Goal: Task Accomplishment & Management: Use online tool/utility

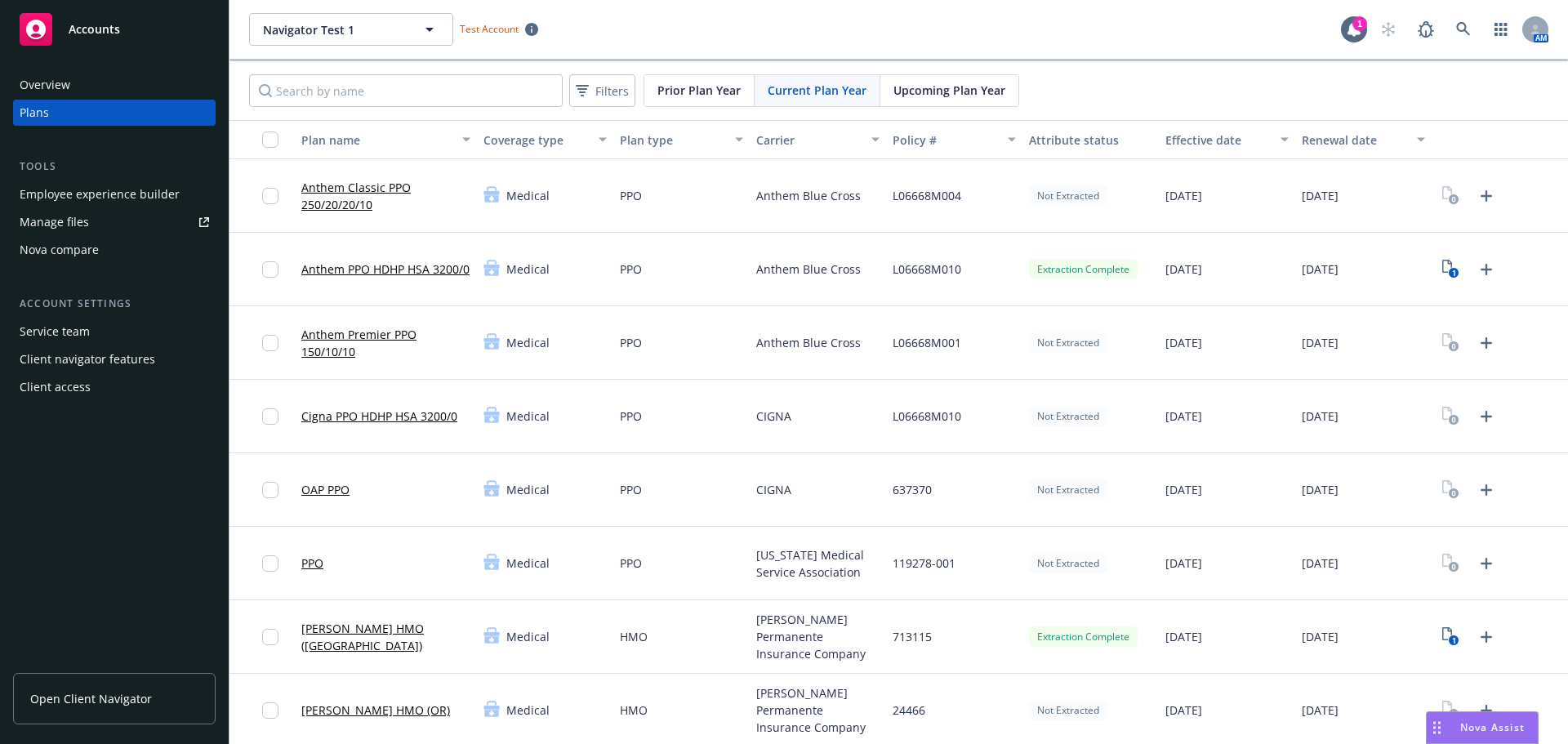
scroll to position [326, 0]
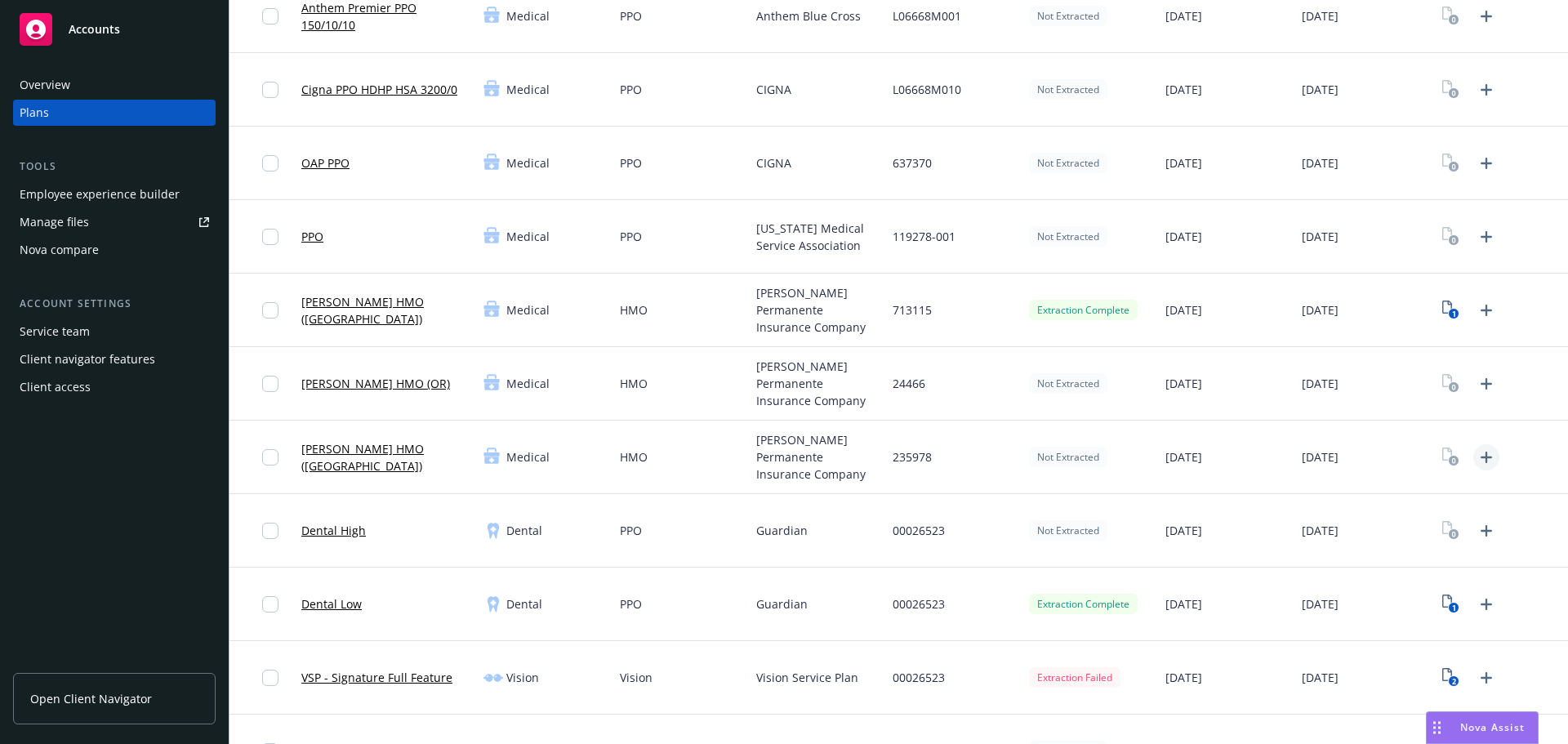
click at [1479, 455] on icon "Upload Plan Documents" at bounding box center [1486, 457] width 20 height 20
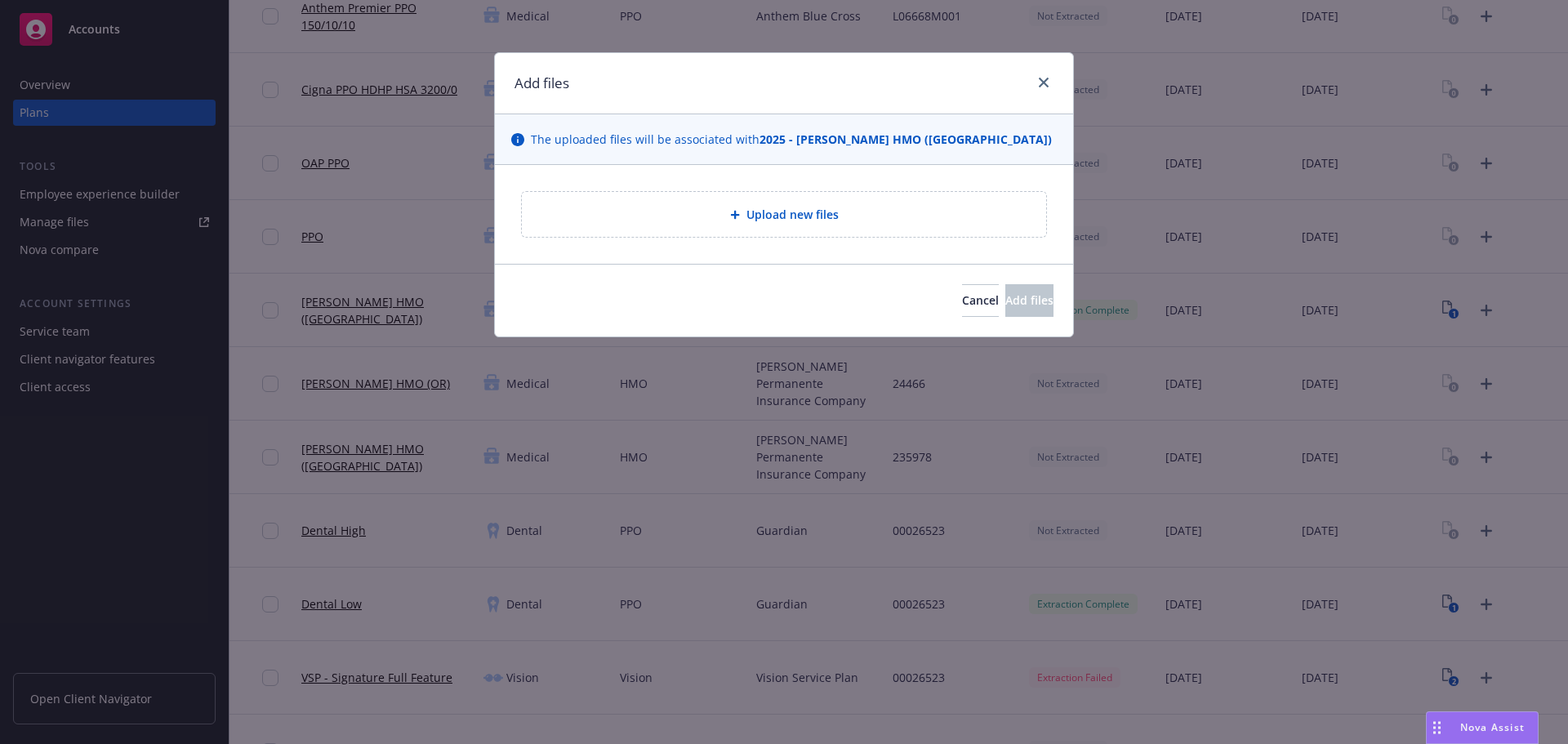
click at [761, 204] on div "Upload new files" at bounding box center [784, 215] width 525 height 45
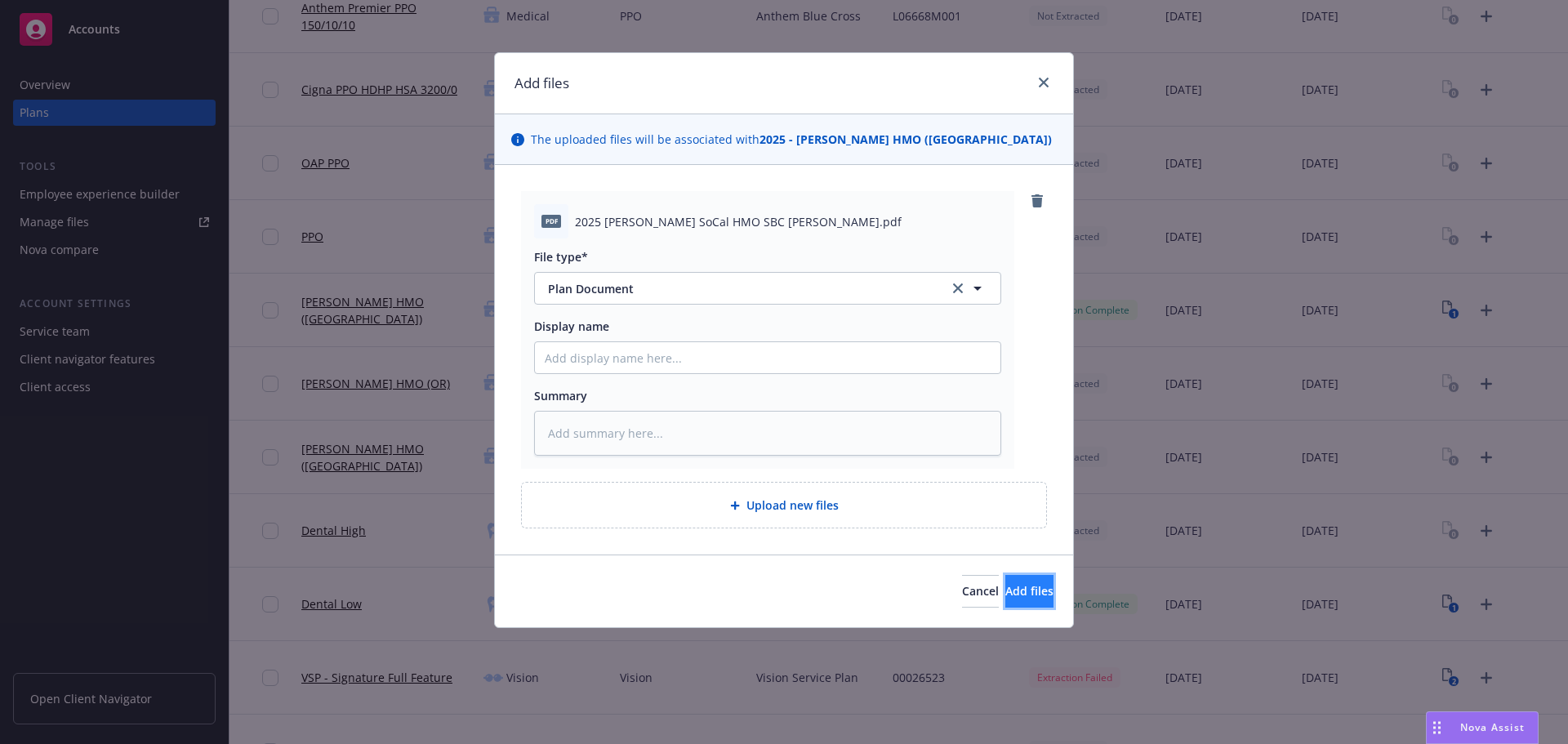
click at [1006, 594] on span "Add files" at bounding box center [1029, 591] width 48 height 16
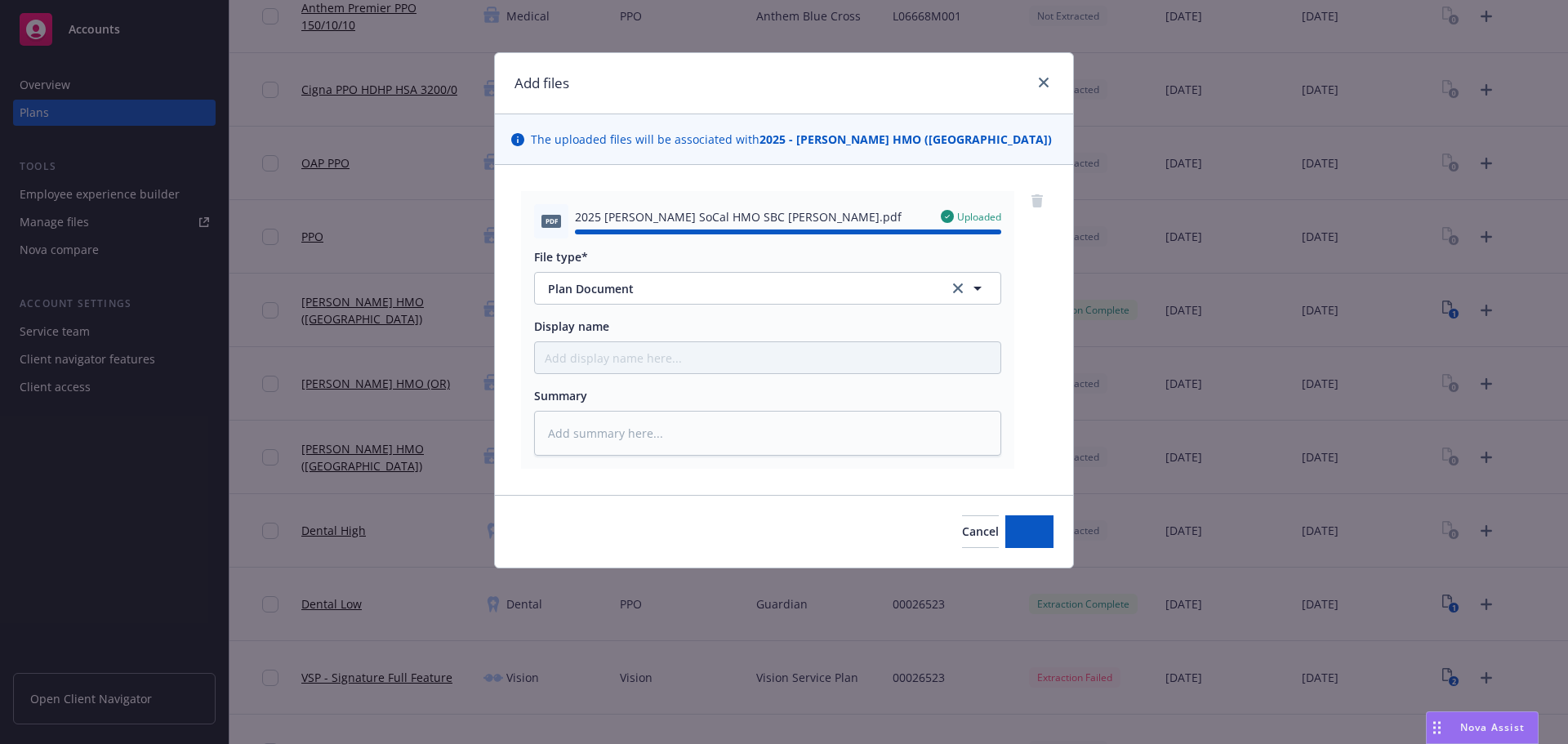
type textarea "x"
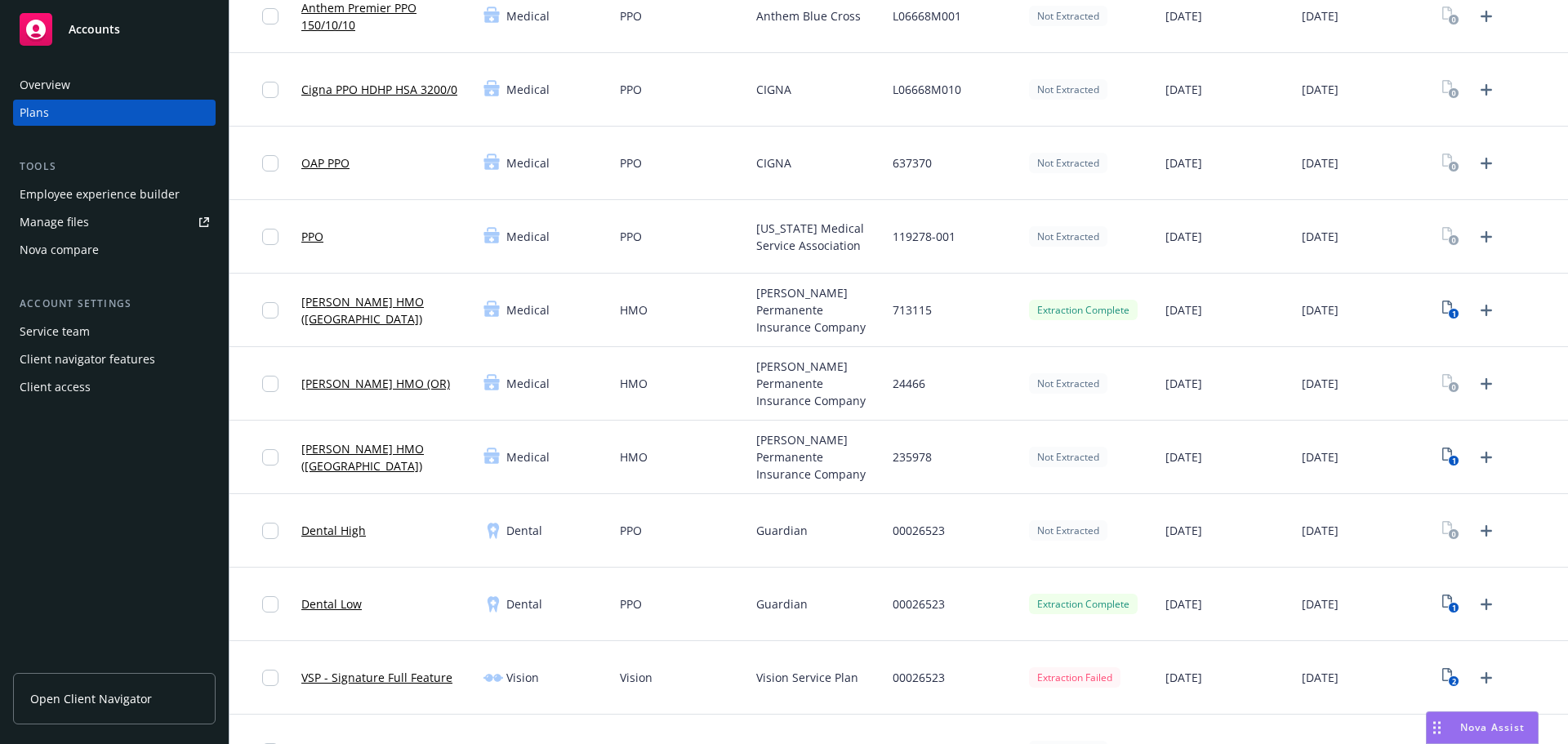
click at [405, 456] on link "[PERSON_NAME] HMO ([GEOGRAPHIC_DATA])" at bounding box center [385, 457] width 169 height 34
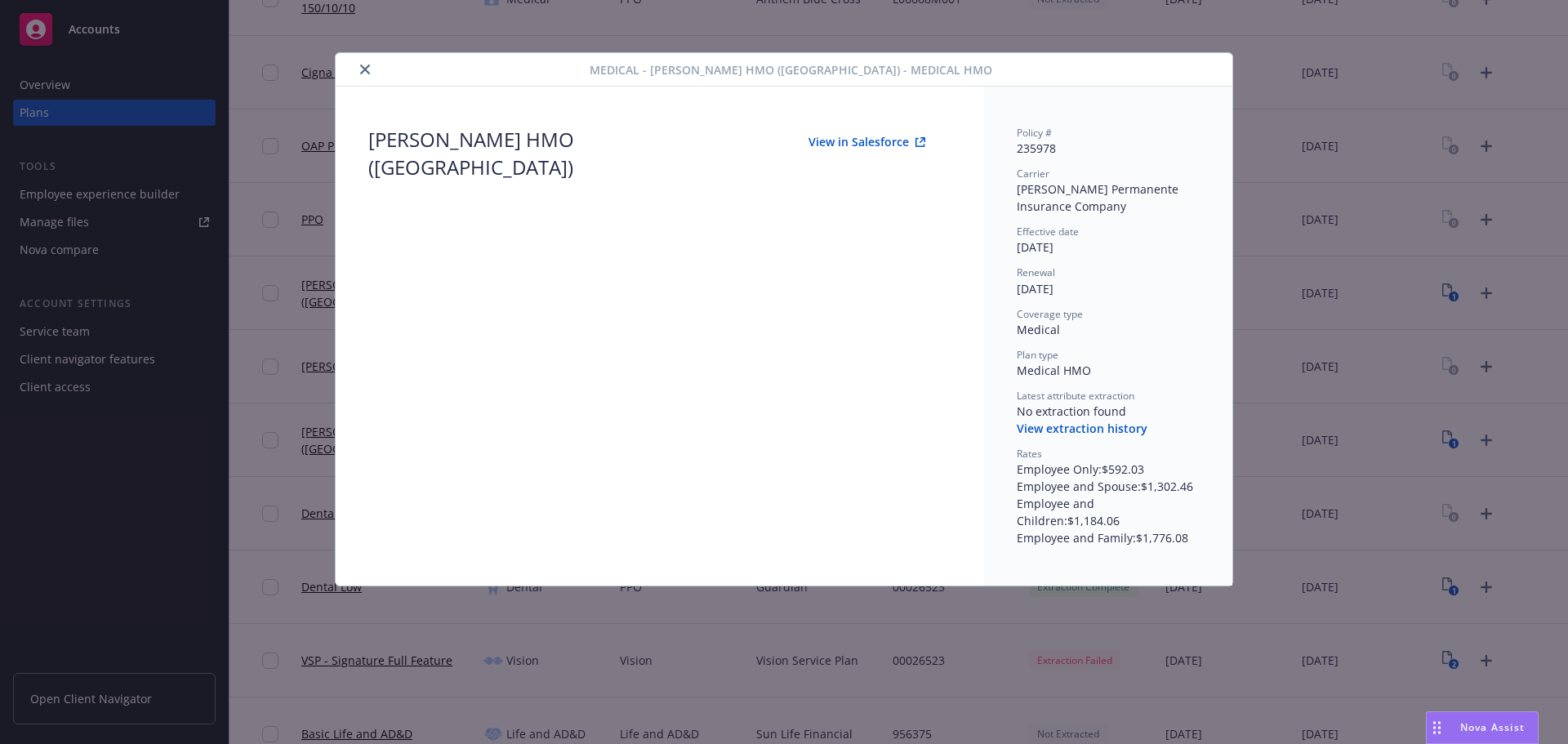
scroll to position [326, 0]
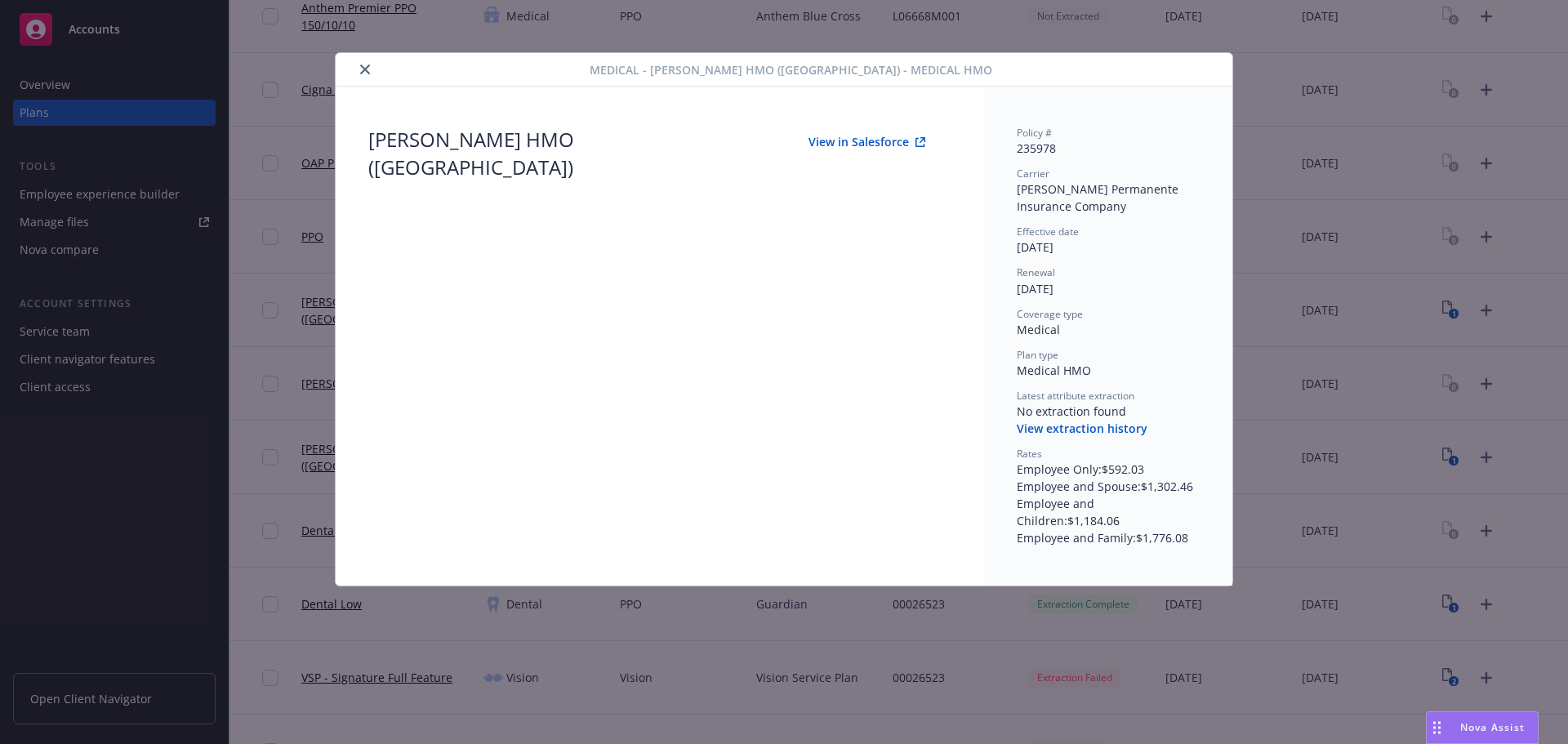
click at [357, 70] on button "close" at bounding box center [365, 70] width 20 height 20
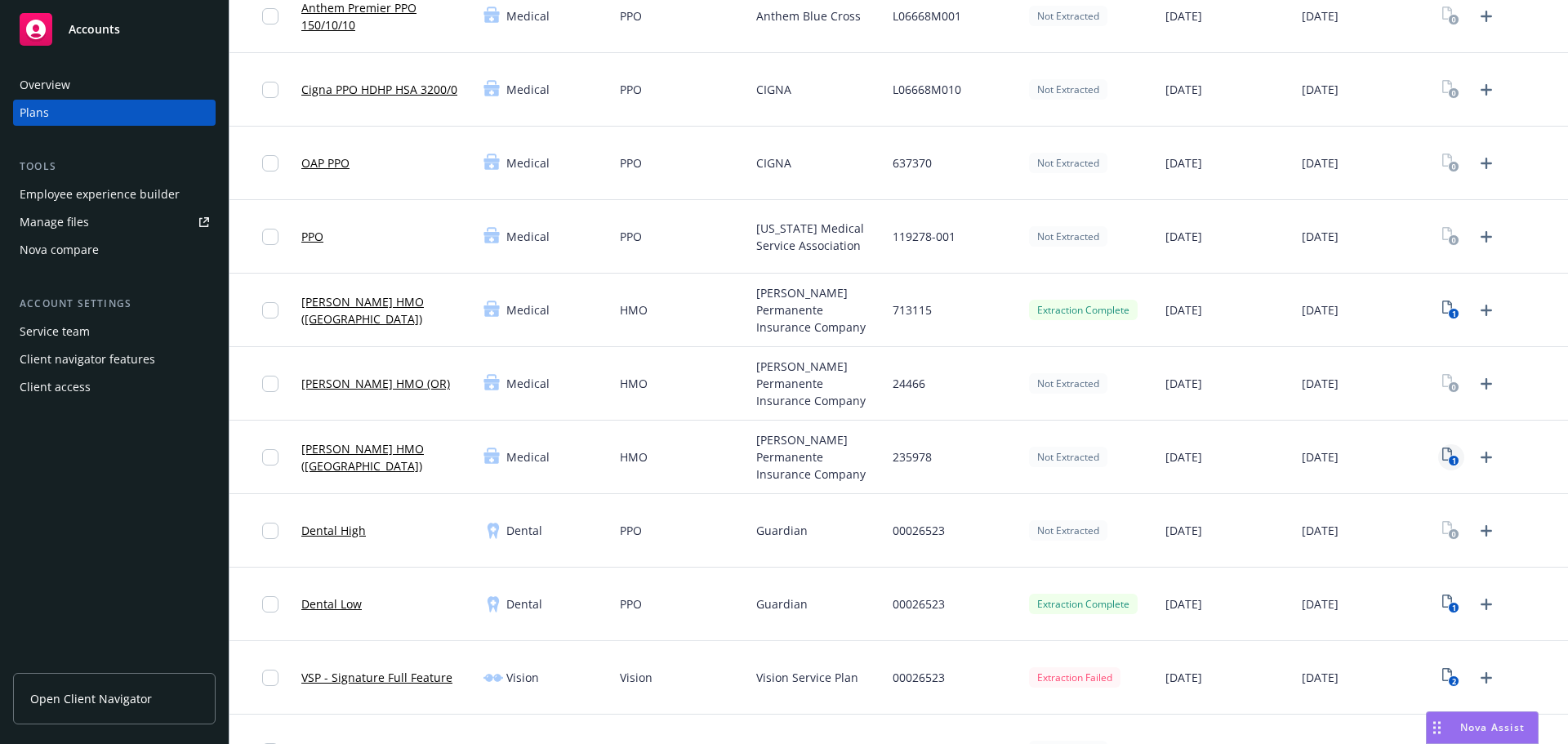
click at [1443, 451] on icon "1" at bounding box center [1451, 457] width 17 height 19
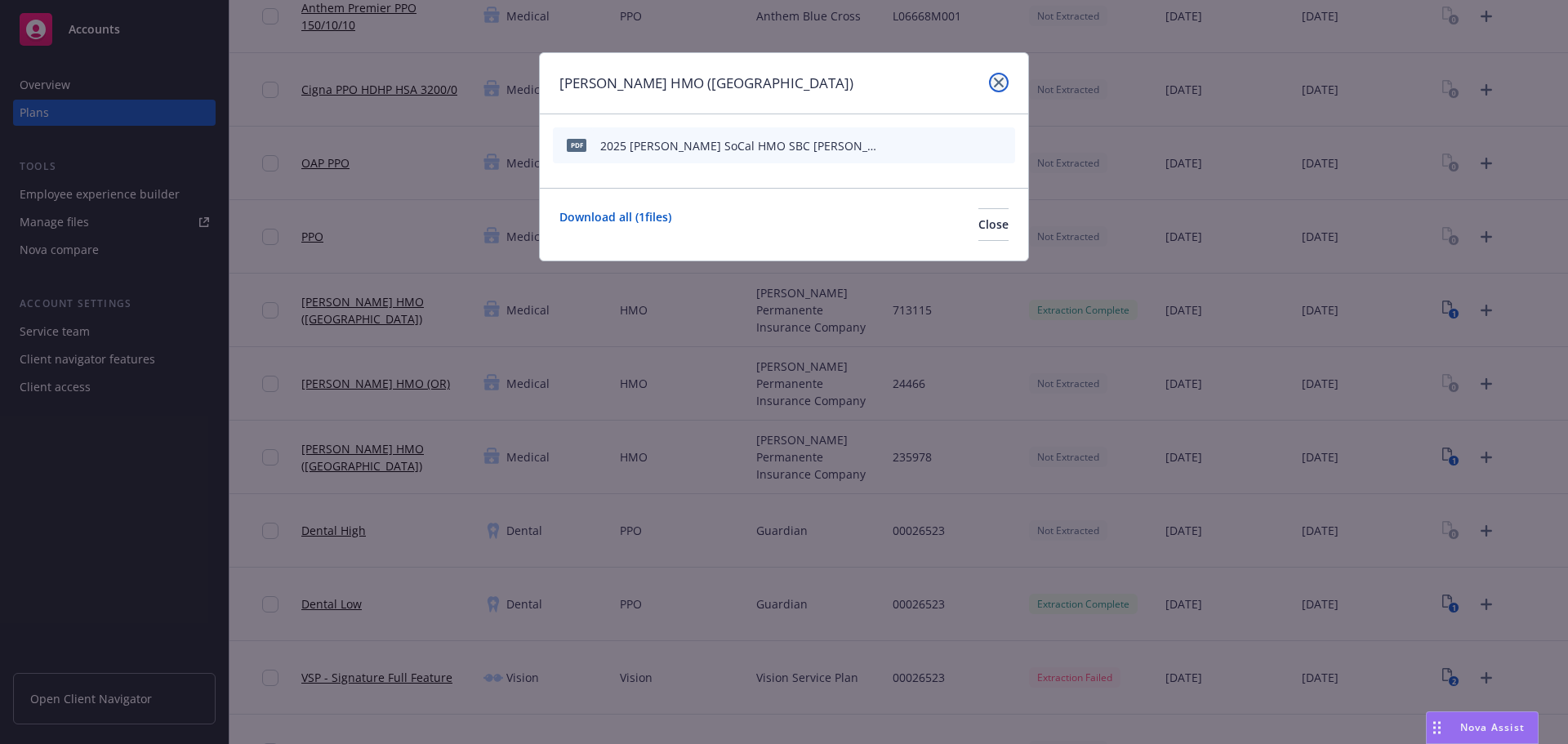
click at [994, 82] on icon "close" at bounding box center [998, 82] width 10 height 10
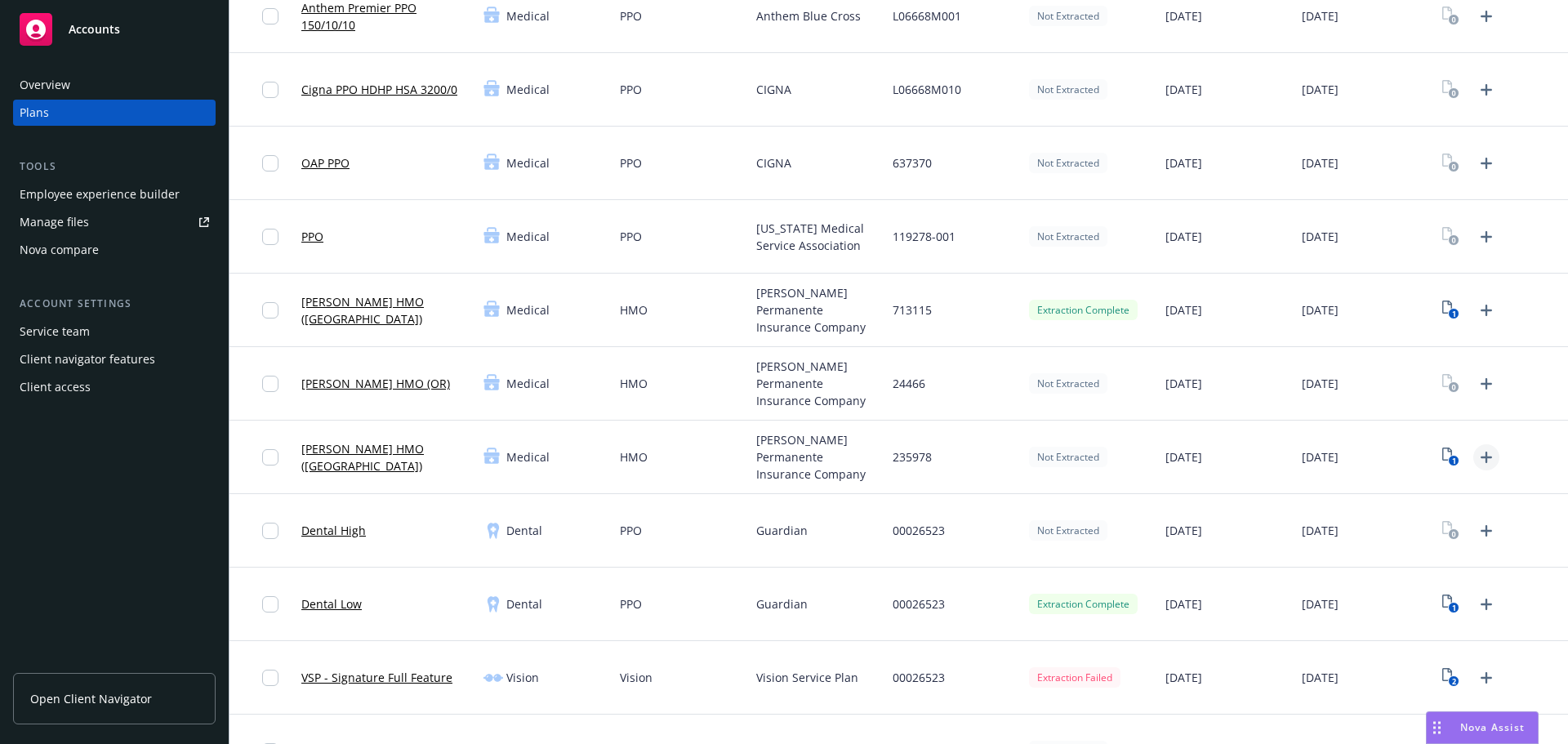
click at [1481, 458] on icon "Upload Plan Documents" at bounding box center [1486, 457] width 11 height 11
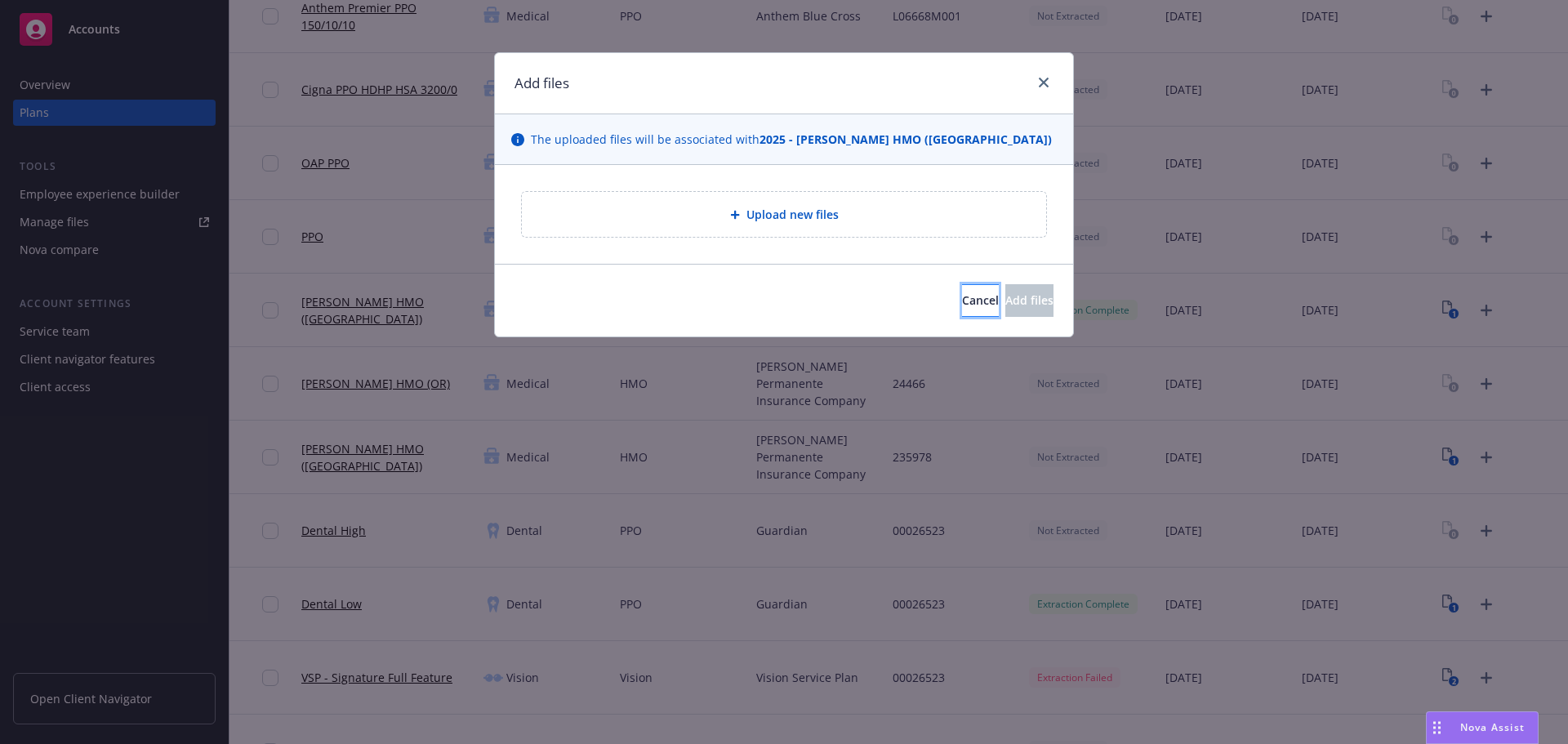
click at [962, 305] on span "Cancel" at bounding box center [981, 300] width 37 height 16
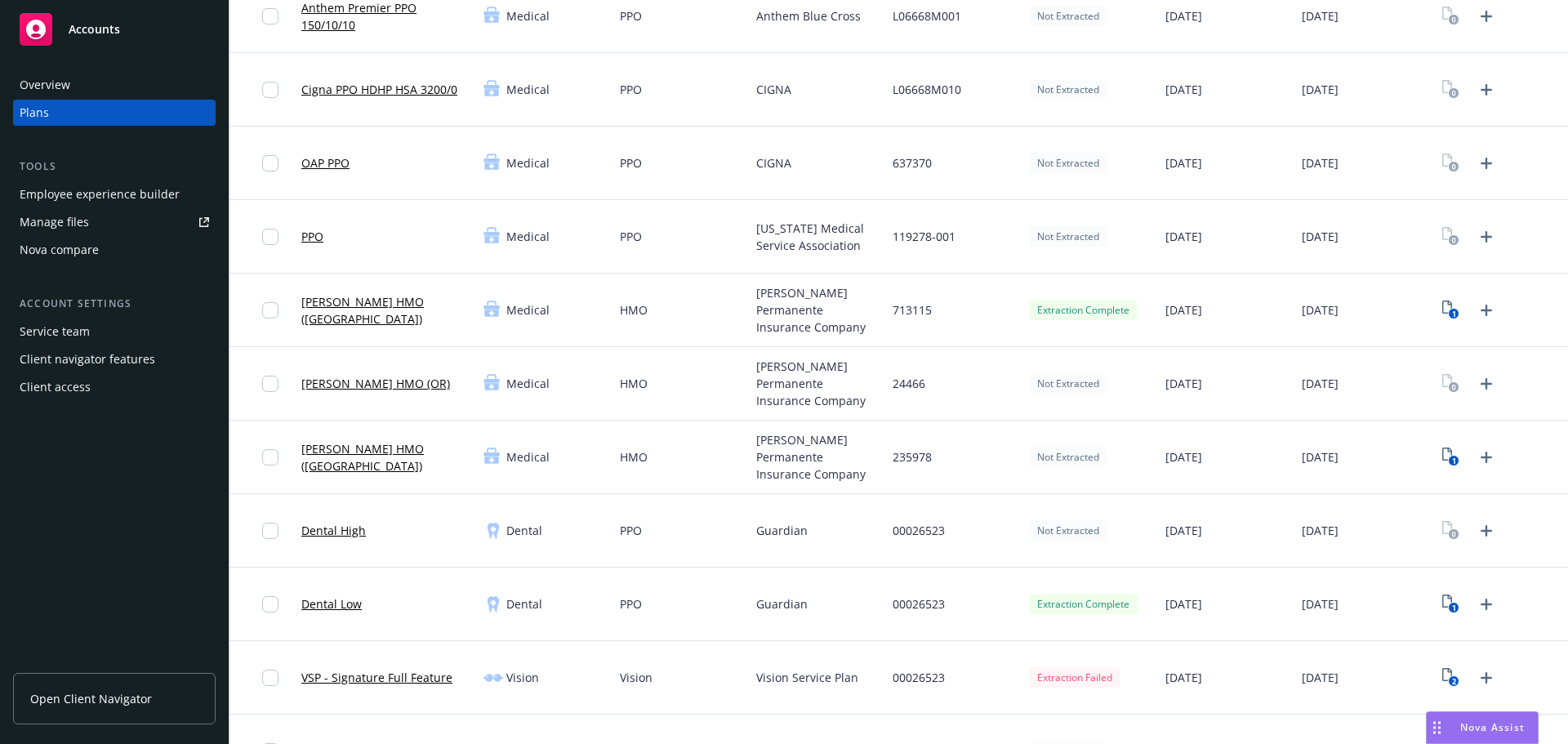
click at [1056, 451] on div "Not Extracted" at bounding box center [1069, 456] width 78 height 20
click at [1443, 459] on icon "1" at bounding box center [1451, 457] width 17 height 19
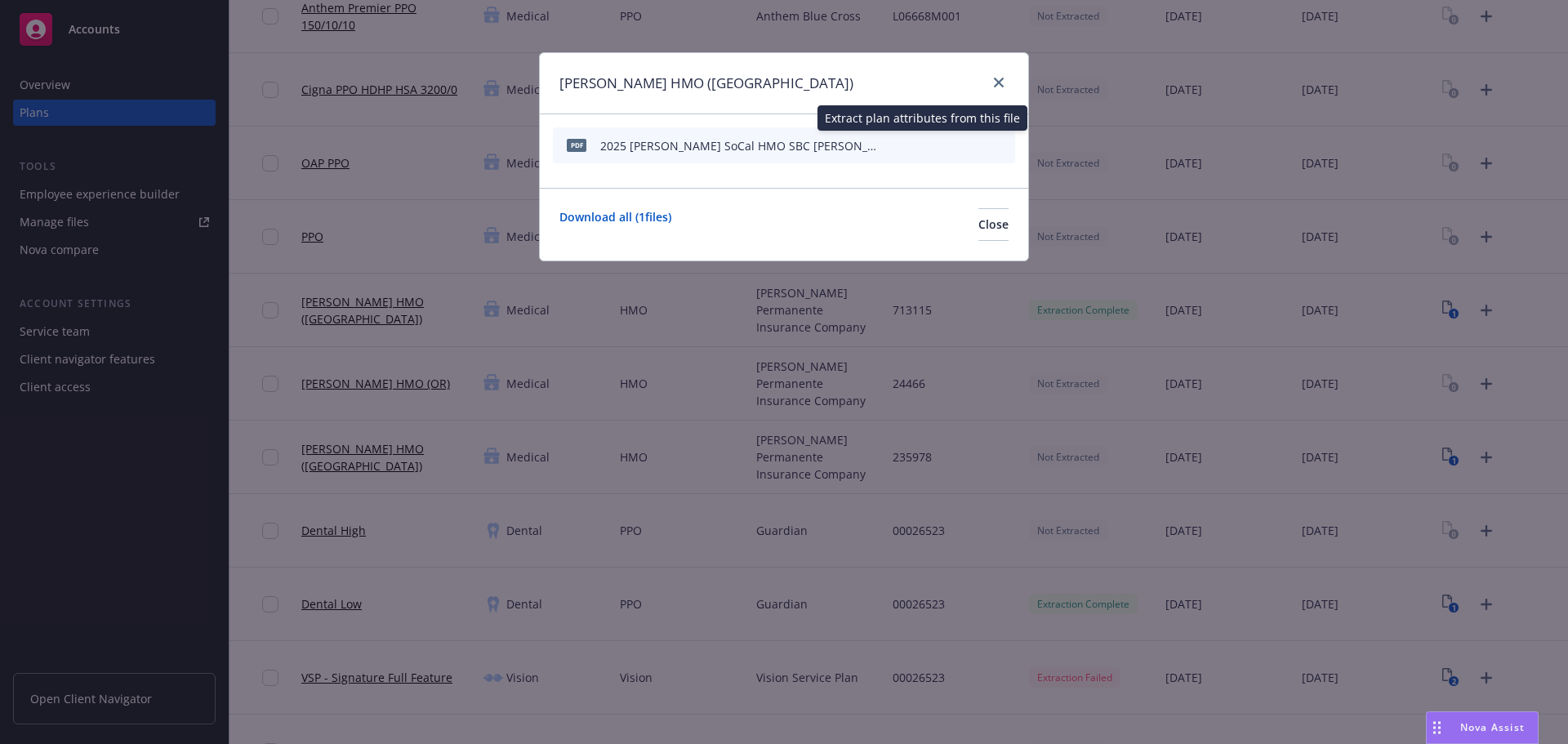
click at [921, 143] on icon "start extraction" at bounding box center [917, 144] width 20 height 20
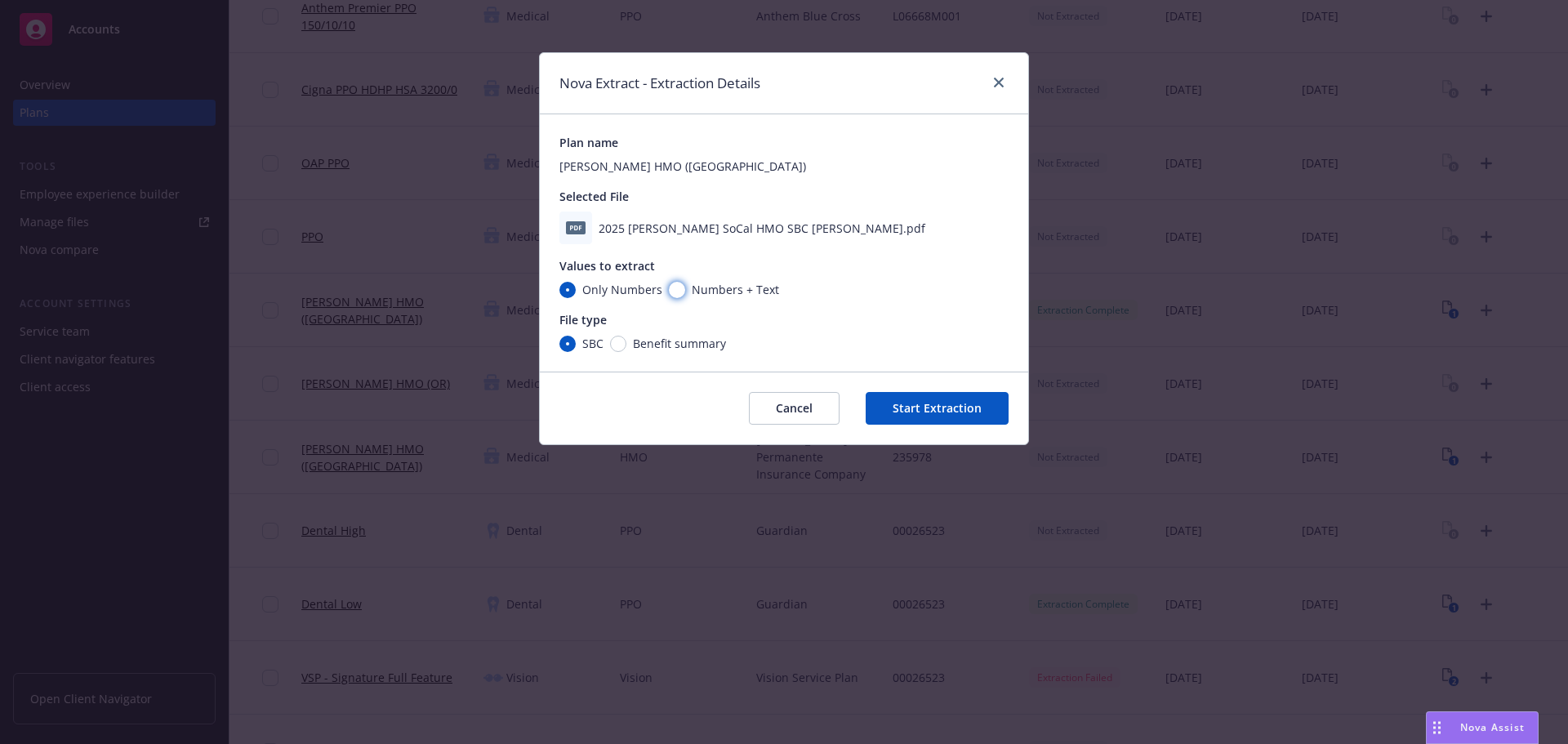
click at [673, 290] on input "Numbers + Text" at bounding box center [677, 290] width 17 height 17
radio input "true"
click at [922, 406] on button "Start Extraction" at bounding box center [937, 409] width 143 height 33
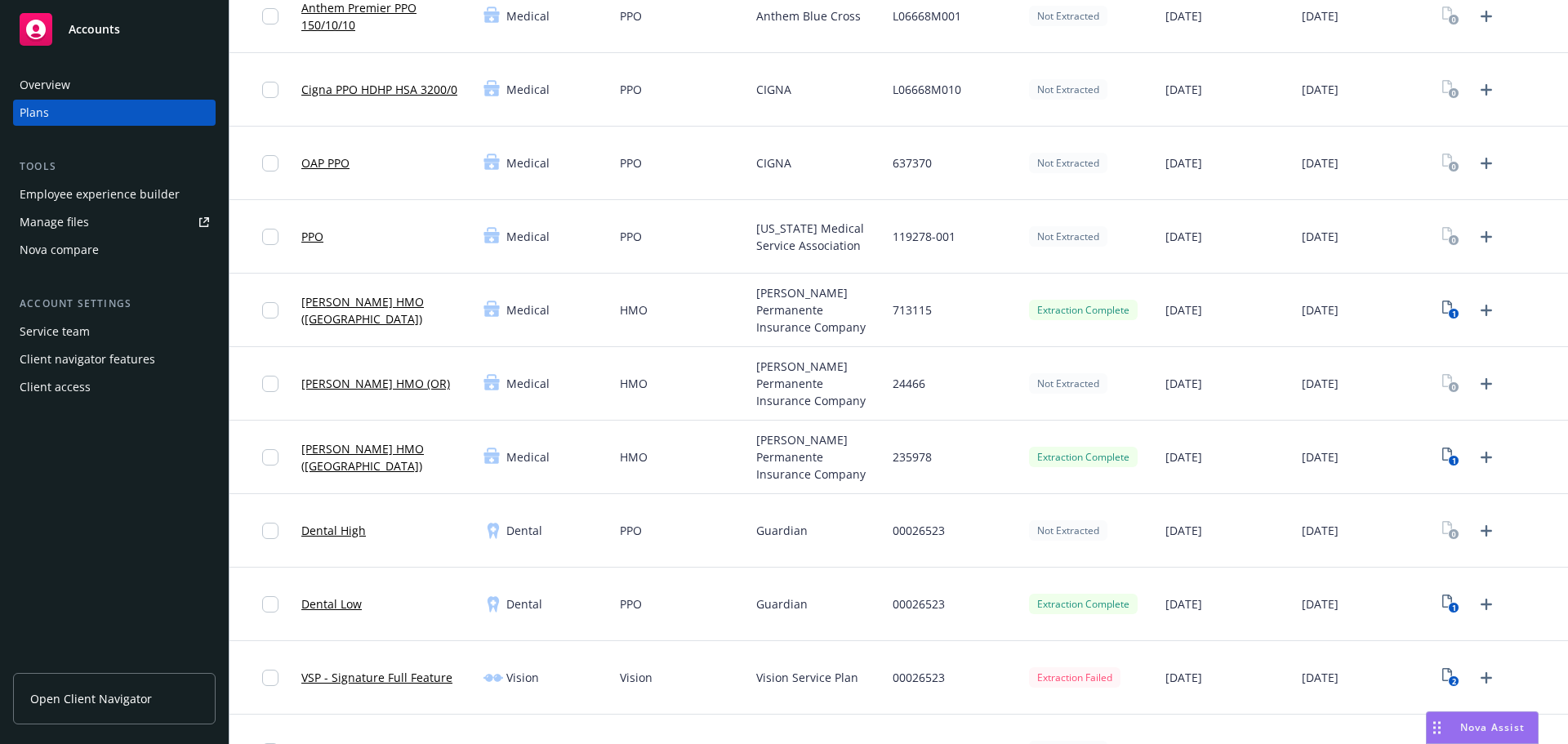
click at [359, 456] on link "[PERSON_NAME] HMO ([GEOGRAPHIC_DATA])" at bounding box center [385, 457] width 169 height 34
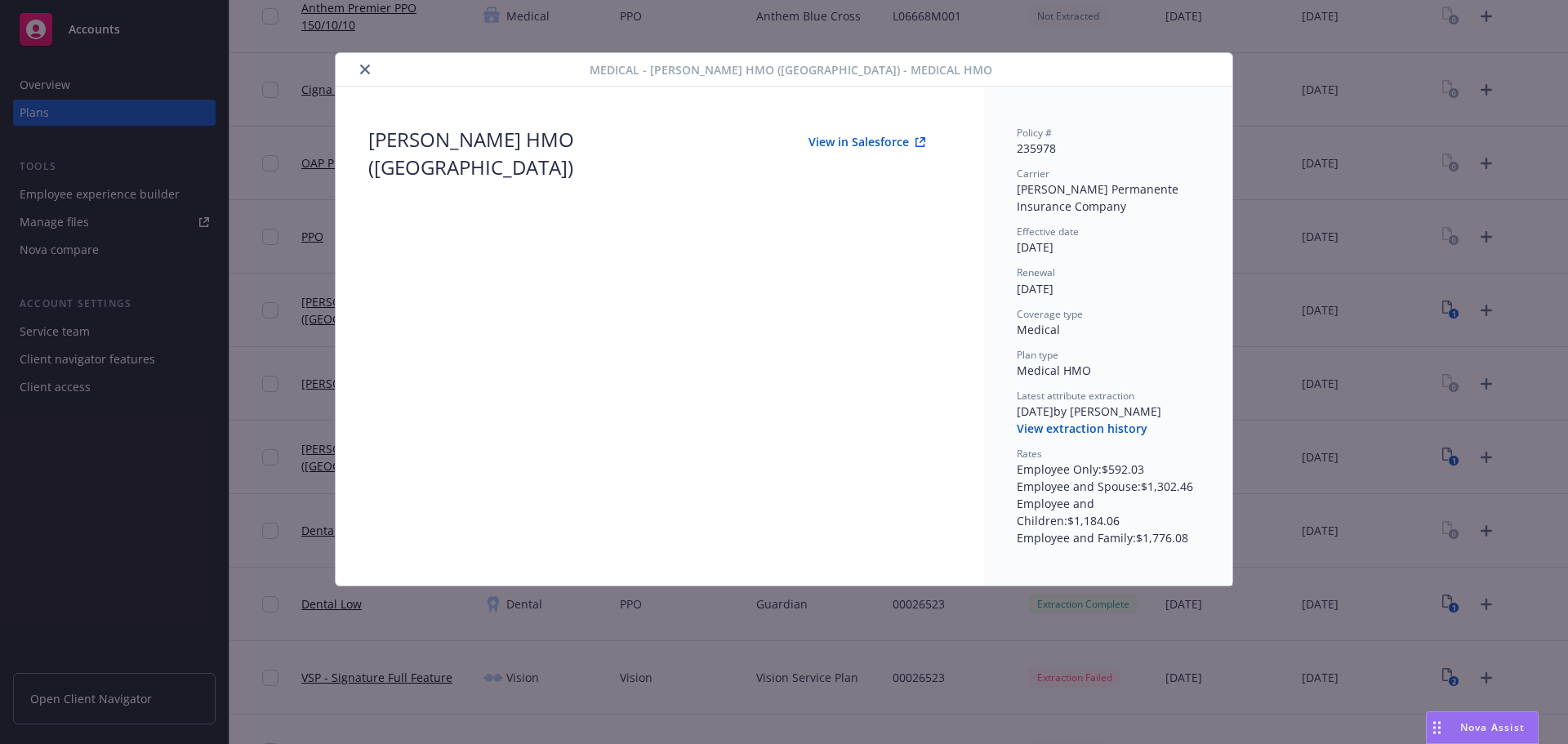
click at [850, 140] on button "View in Salesforce" at bounding box center [867, 143] width 169 height 33
click at [363, 64] on button "close" at bounding box center [365, 70] width 20 height 20
